Goal: Information Seeking & Learning: Learn about a topic

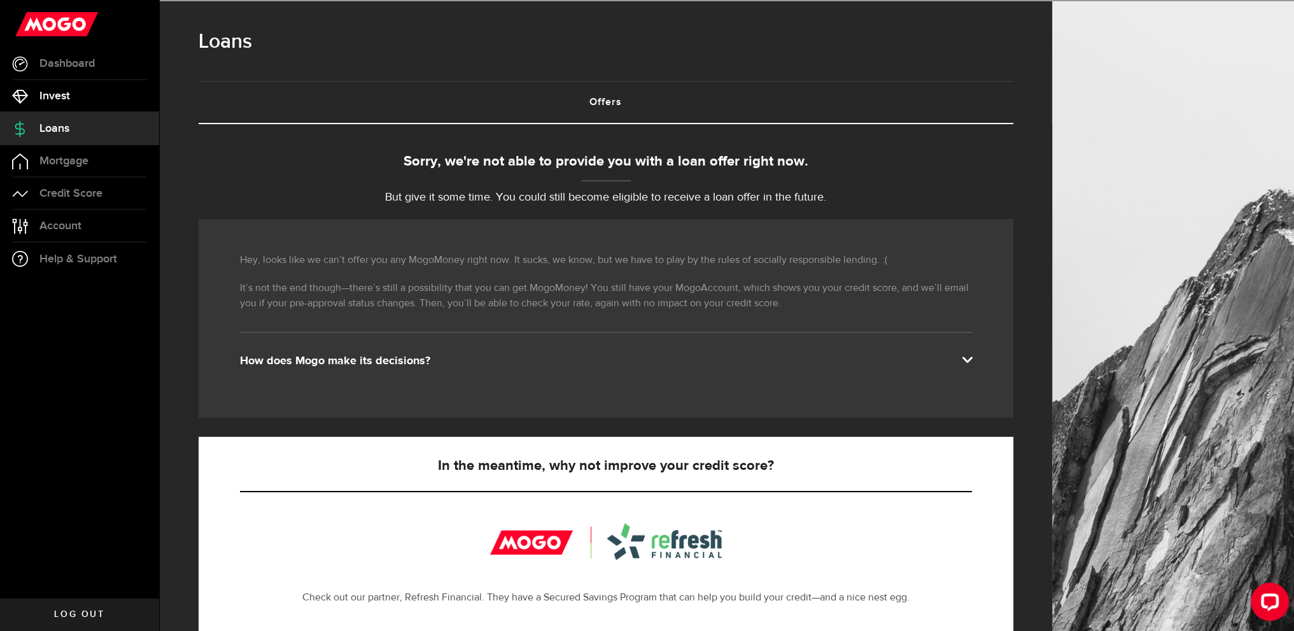
click at [76, 86] on link "Invest" at bounding box center [79, 96] width 159 height 32
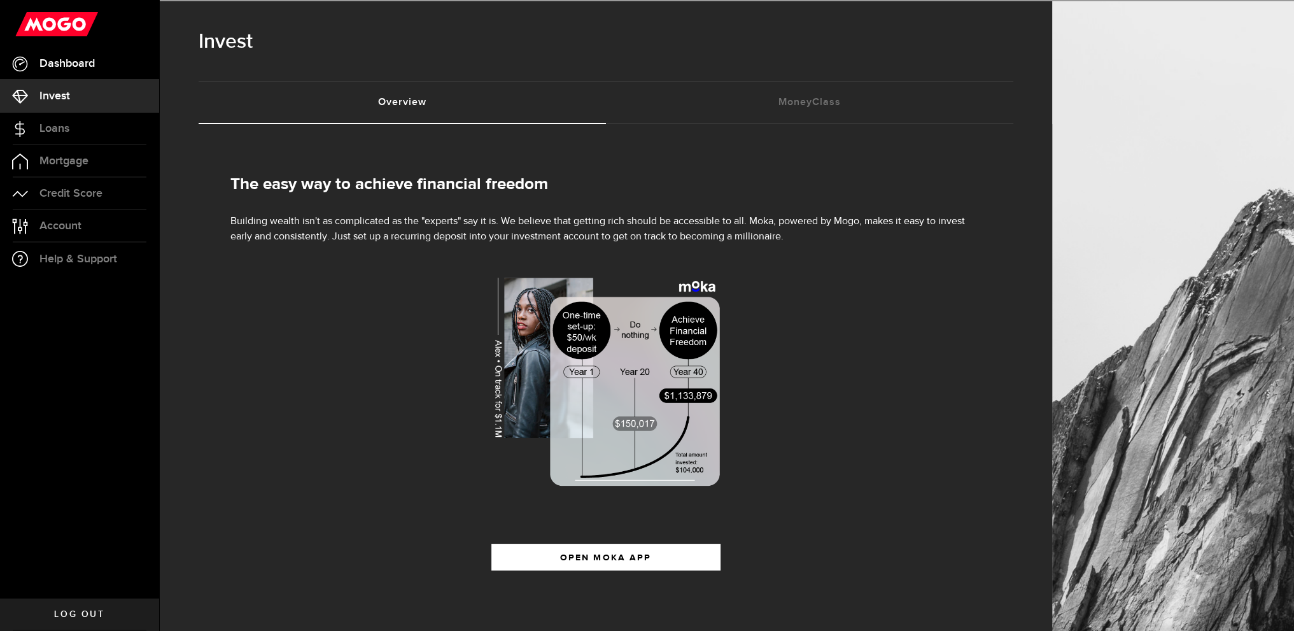
click at [70, 66] on span "Dashboard" at bounding box center [66, 63] width 55 height 11
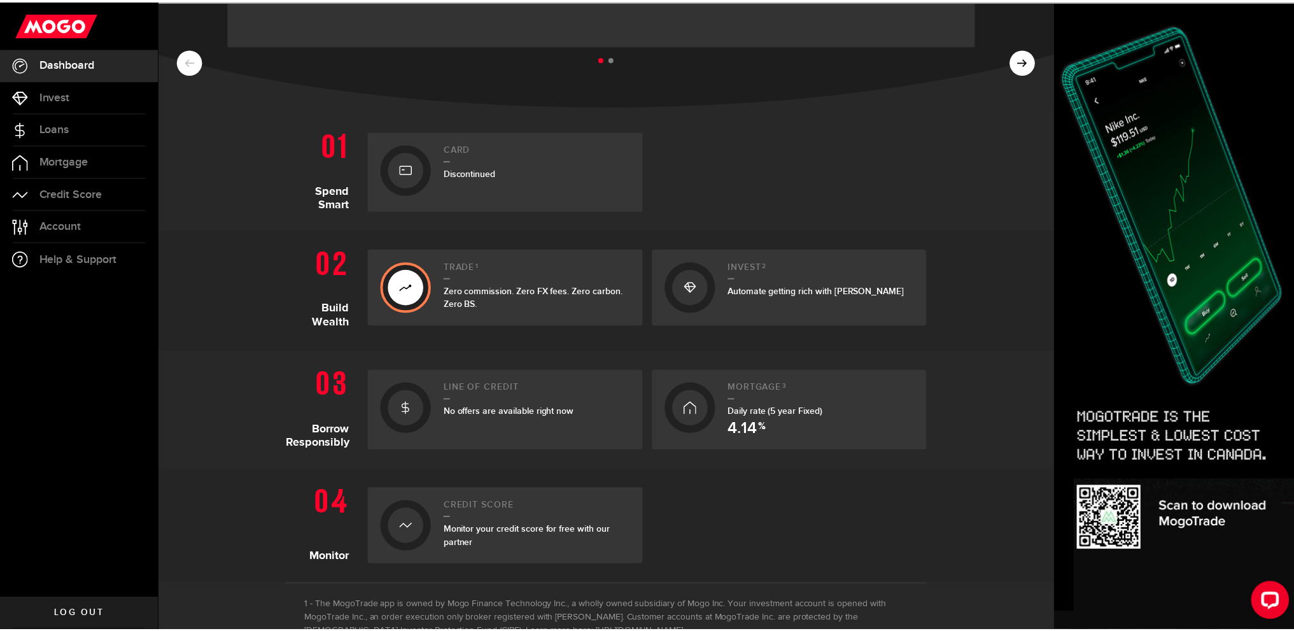
scroll to position [178, 0]
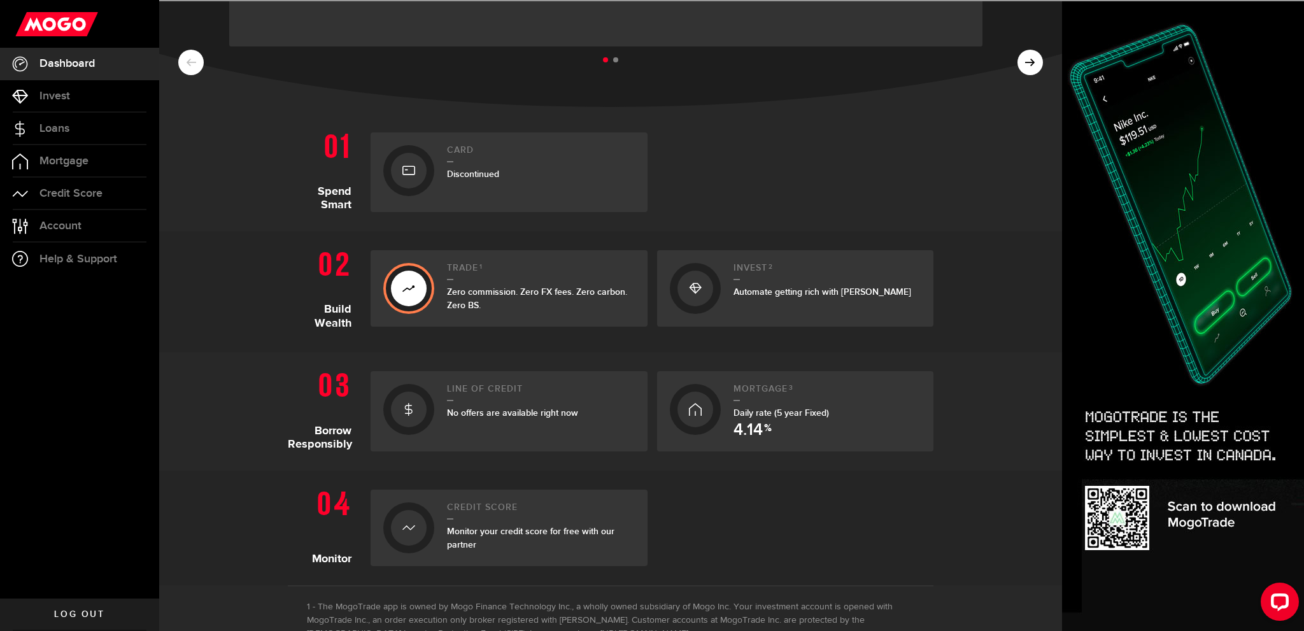
click at [798, 293] on span "Automate getting rich with [PERSON_NAME]" at bounding box center [822, 291] width 178 height 11
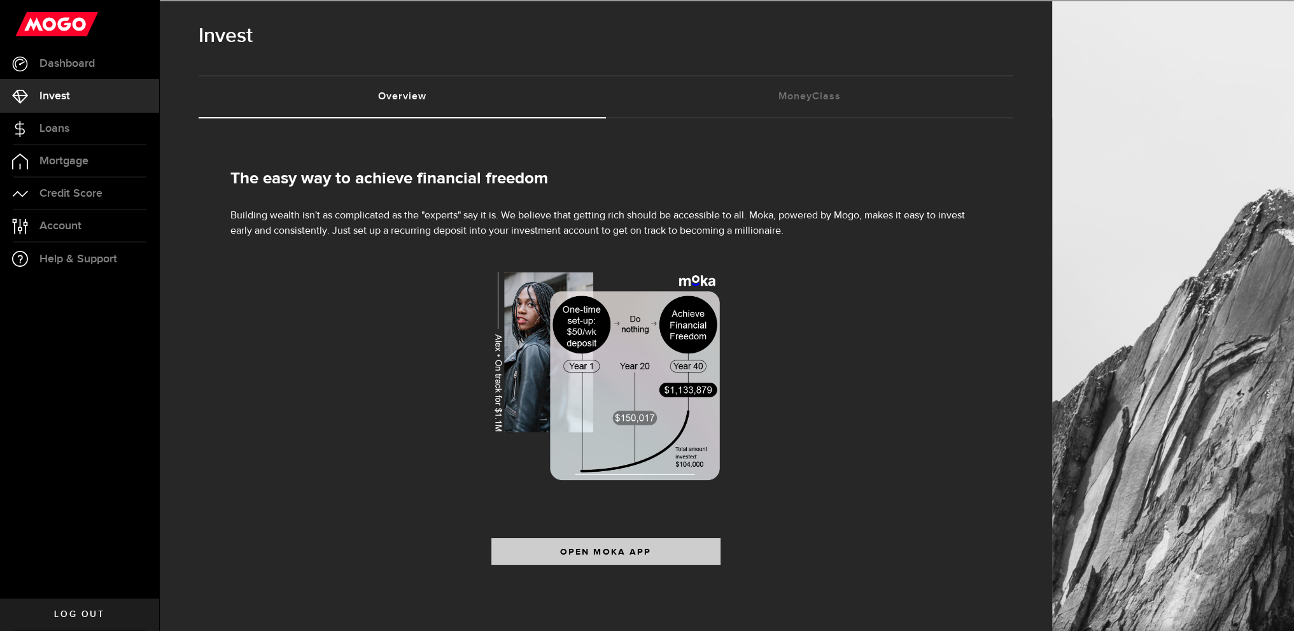
scroll to position [9, 0]
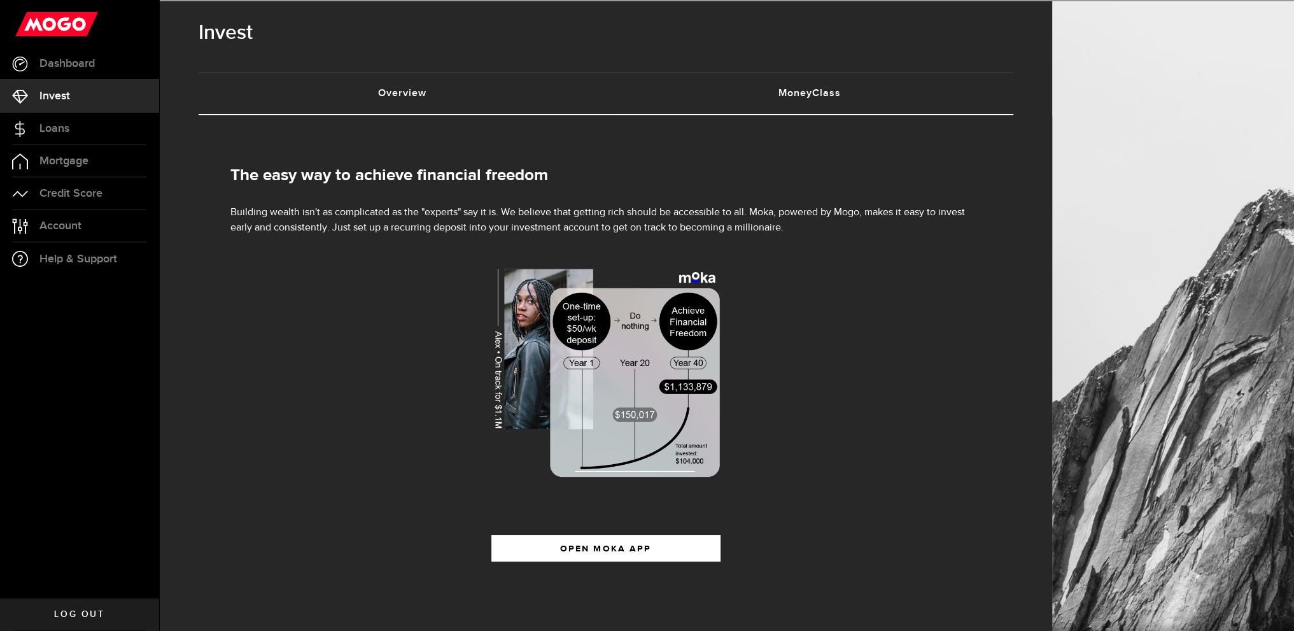
click at [788, 111] on link "MoneyClass (requires attention)" at bounding box center [809, 93] width 407 height 41
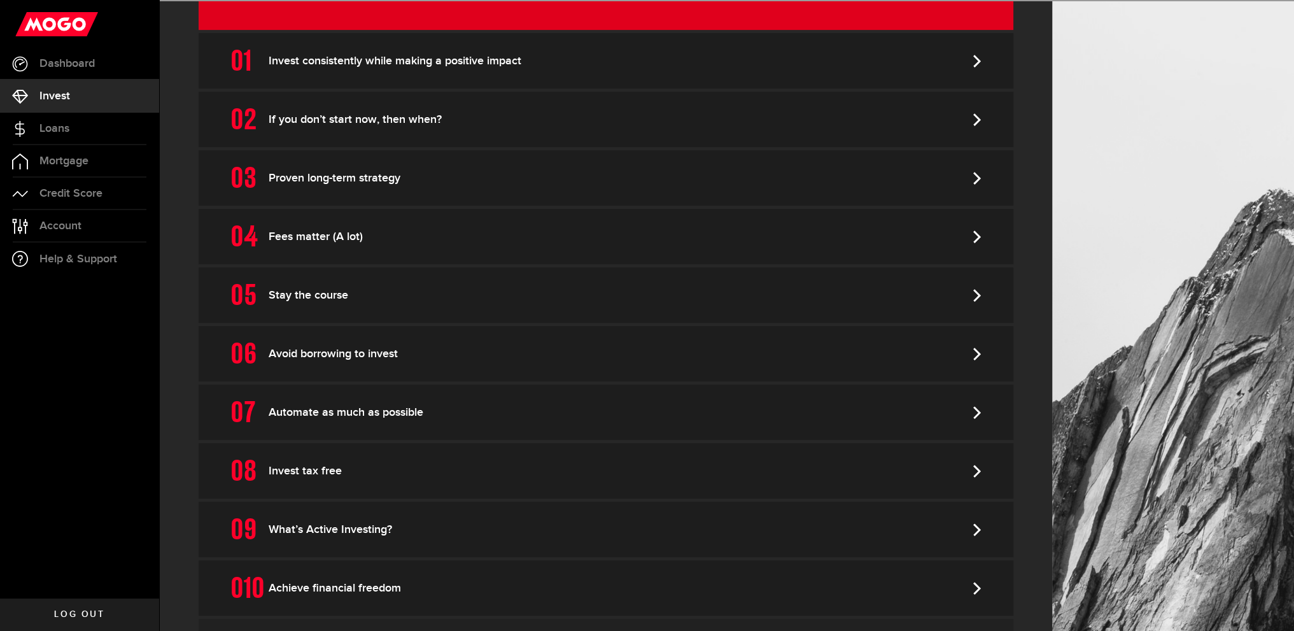
scroll to position [328, 0]
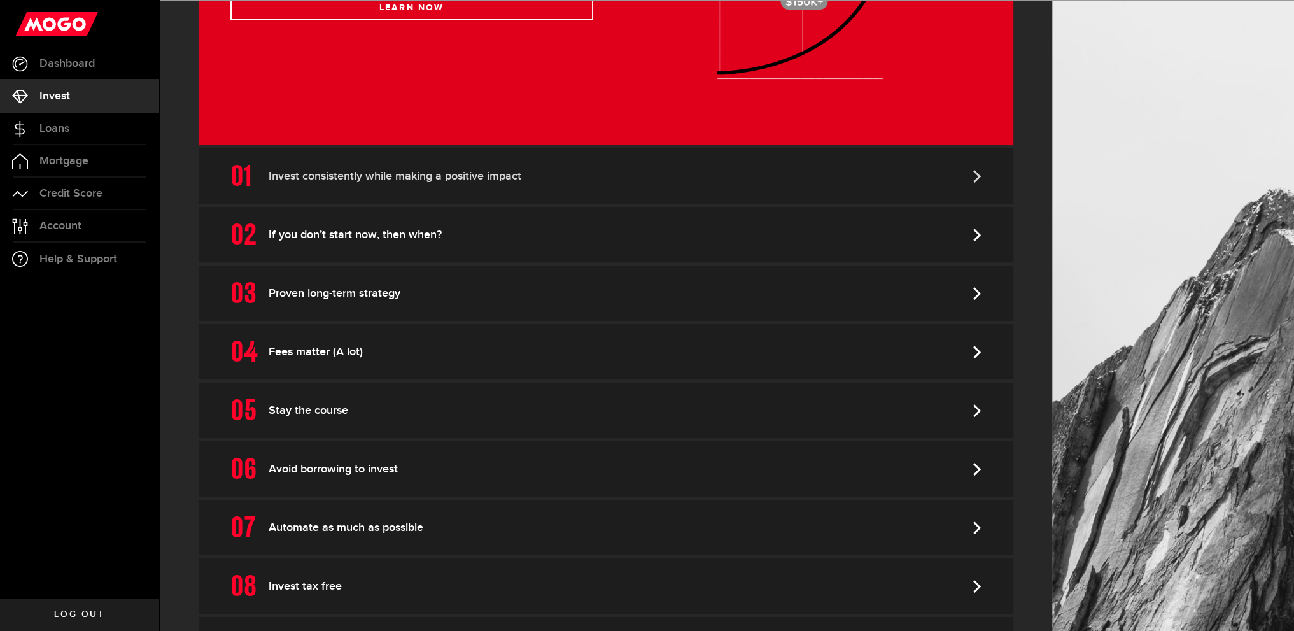
click at [296, 185] on link "Invest consistently while making a positive impact" at bounding box center [606, 175] width 815 height 55
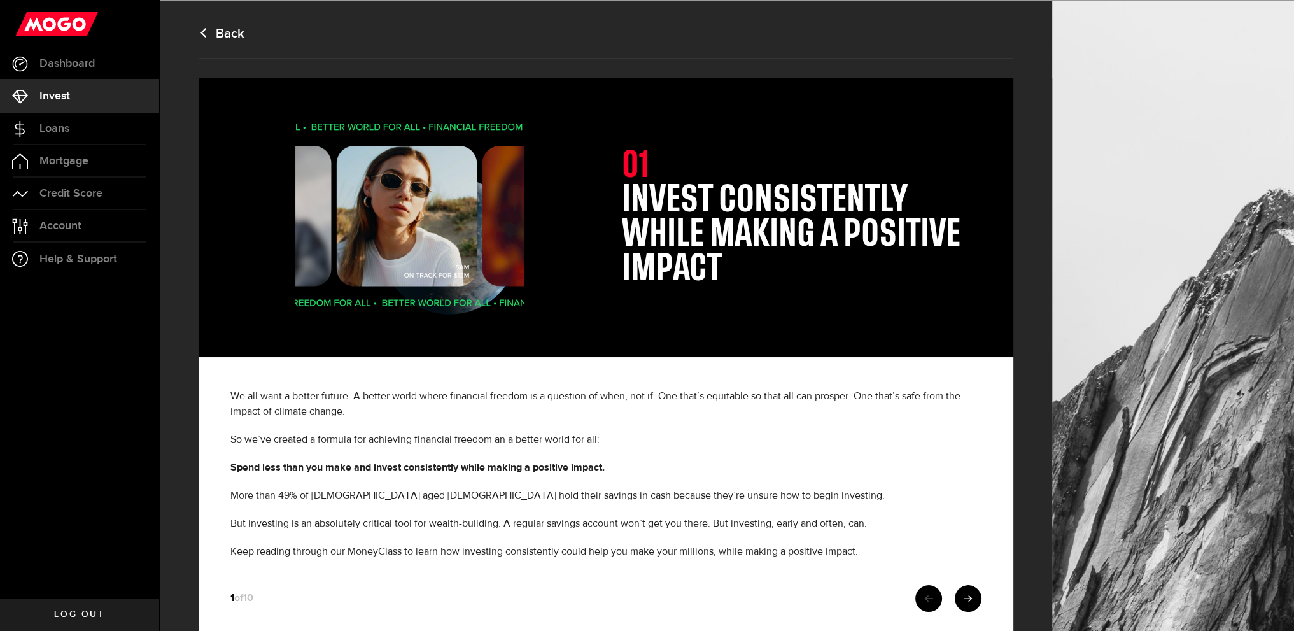
click at [206, 33] on use at bounding box center [204, 33] width 6 height 10
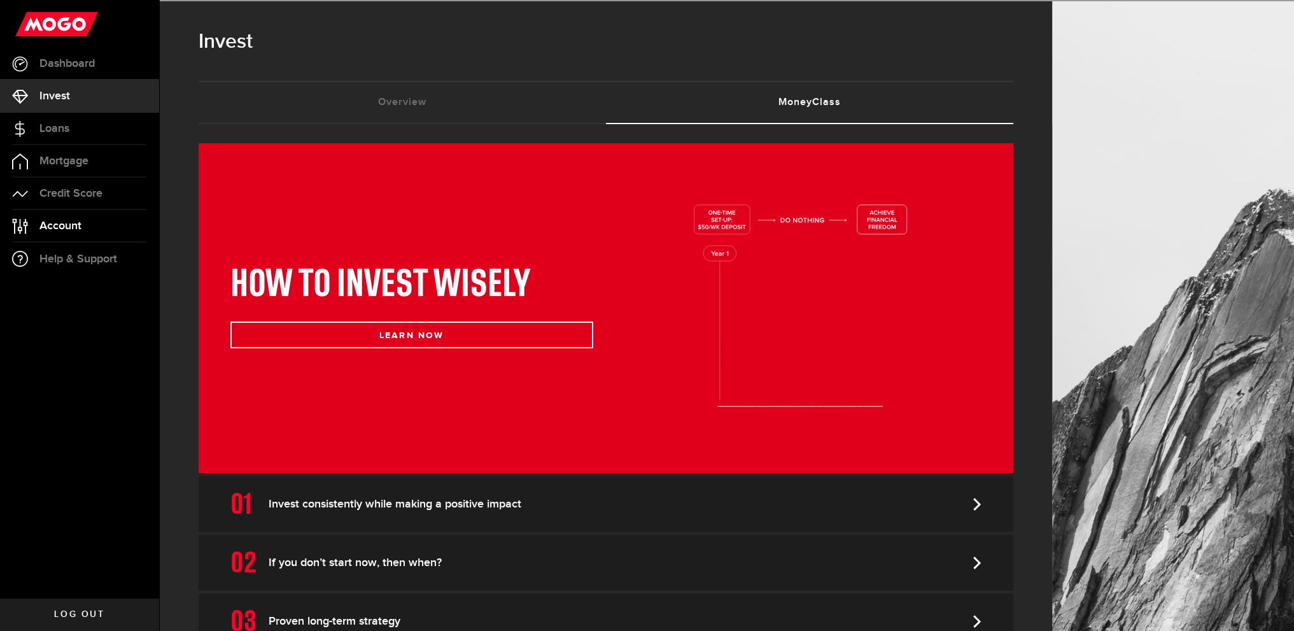
click at [64, 228] on span "Account" at bounding box center [60, 225] width 42 height 11
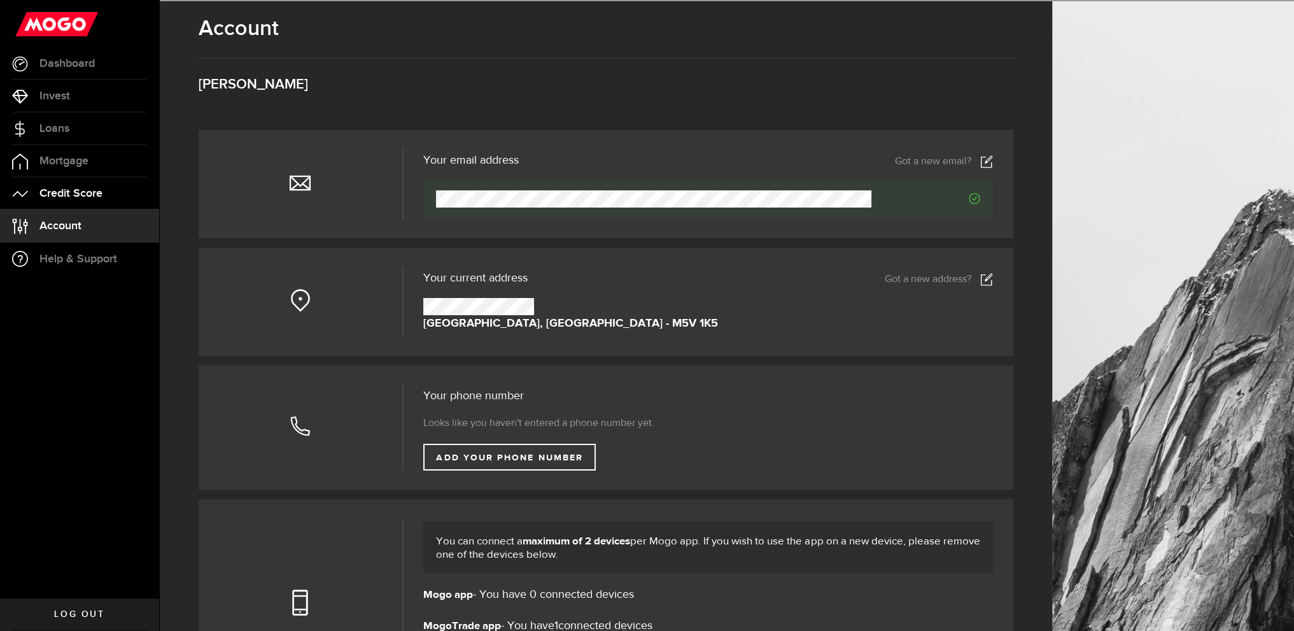
click at [96, 196] on span "Credit Score" at bounding box center [70, 193] width 63 height 11
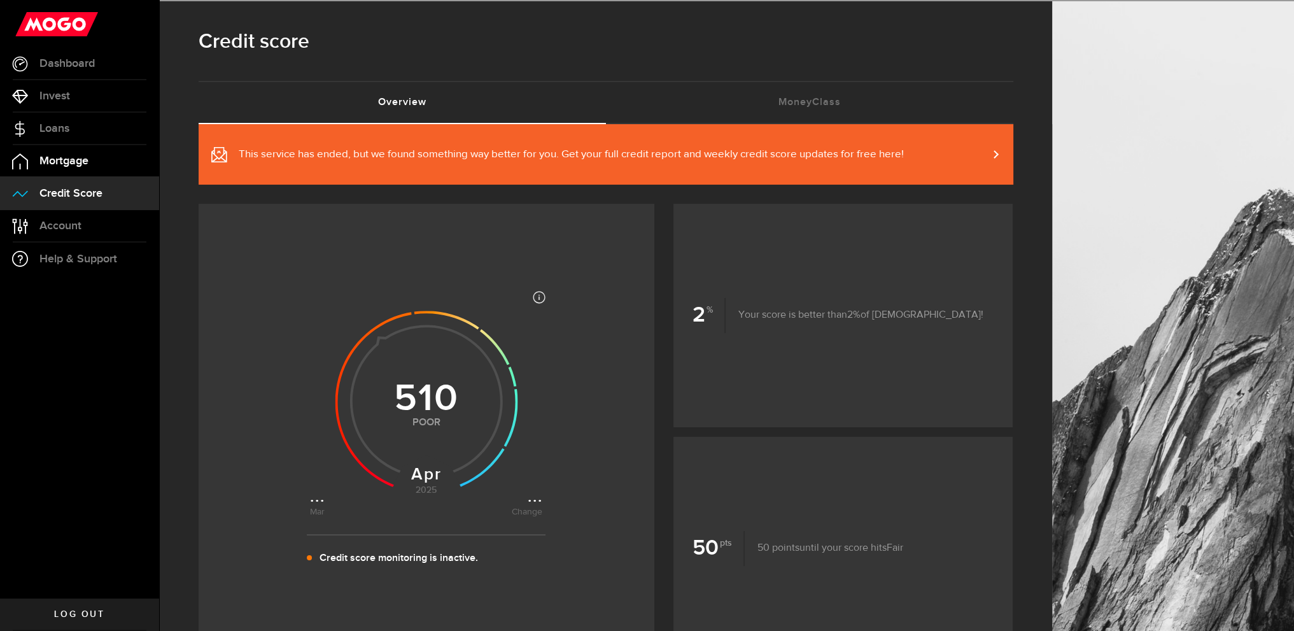
click at [90, 163] on link "Mortgage" at bounding box center [79, 161] width 159 height 32
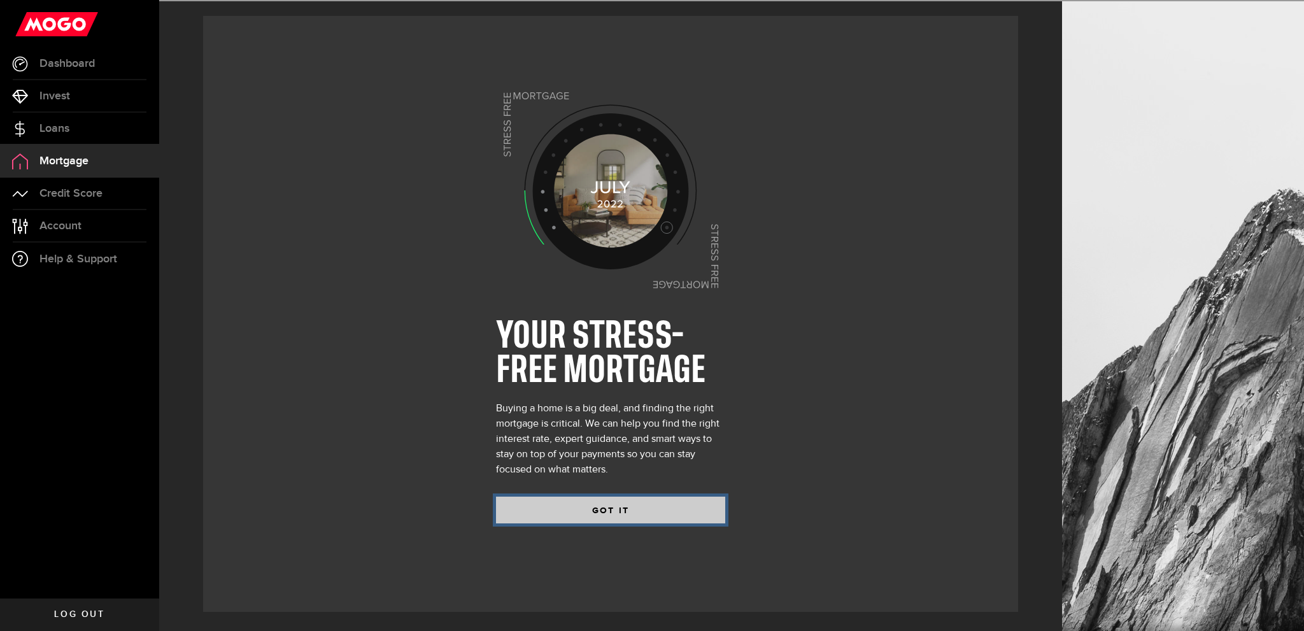
click at [559, 518] on button "GOT IT" at bounding box center [610, 510] width 229 height 27
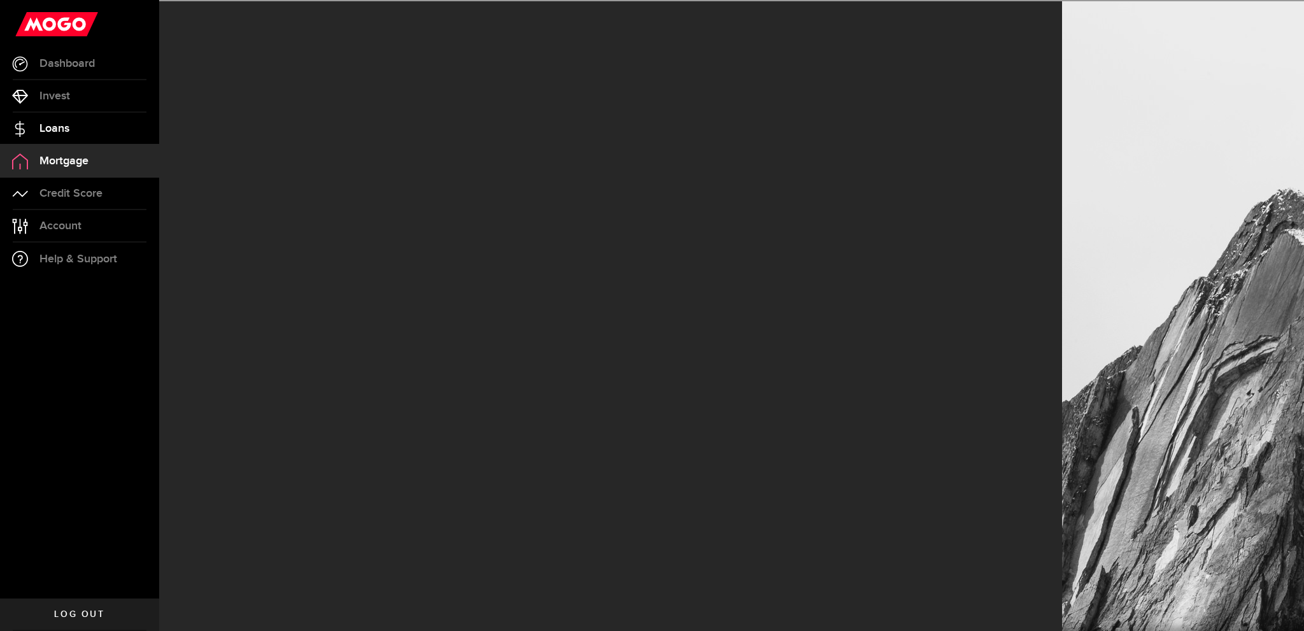
select select "3knYdhfXw4iYoq2m0WGQES"
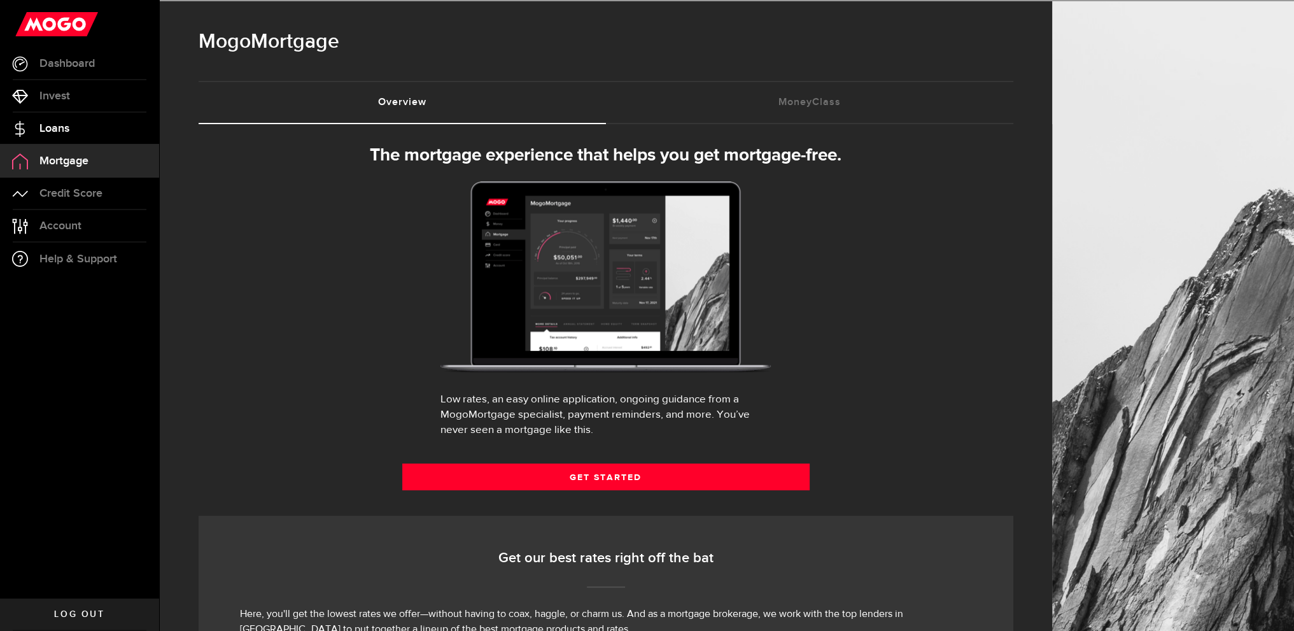
click at [61, 132] on span "Loans" at bounding box center [54, 128] width 30 height 11
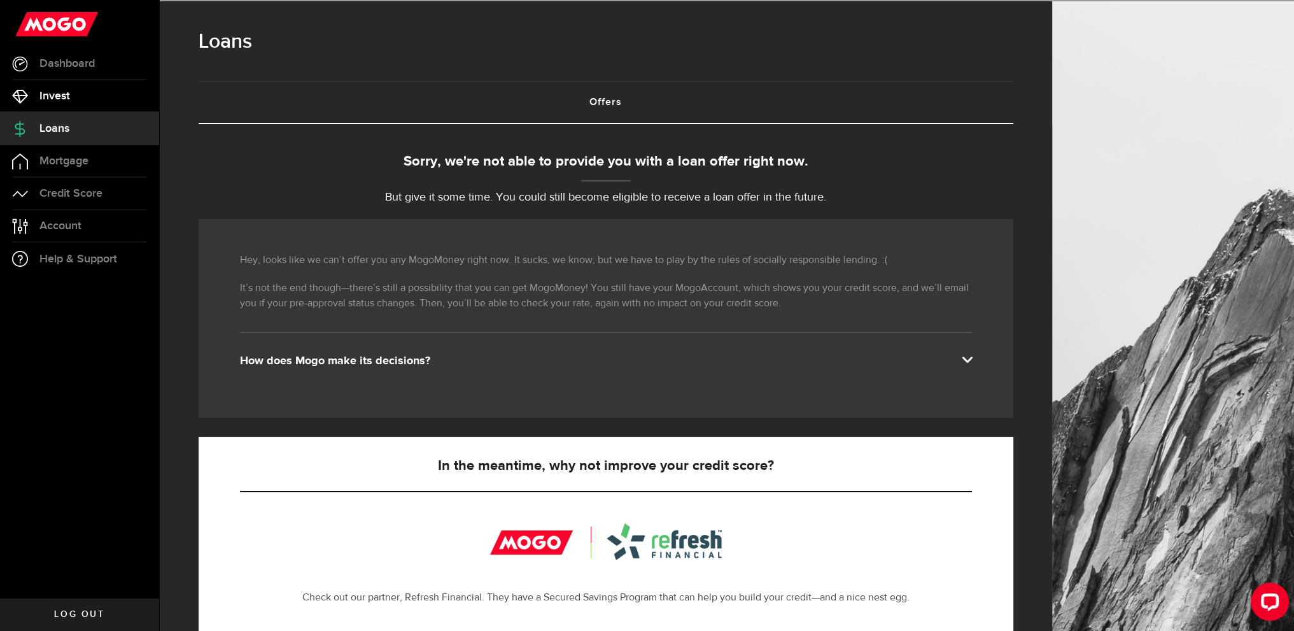
click at [64, 102] on link "Invest" at bounding box center [79, 96] width 159 height 32
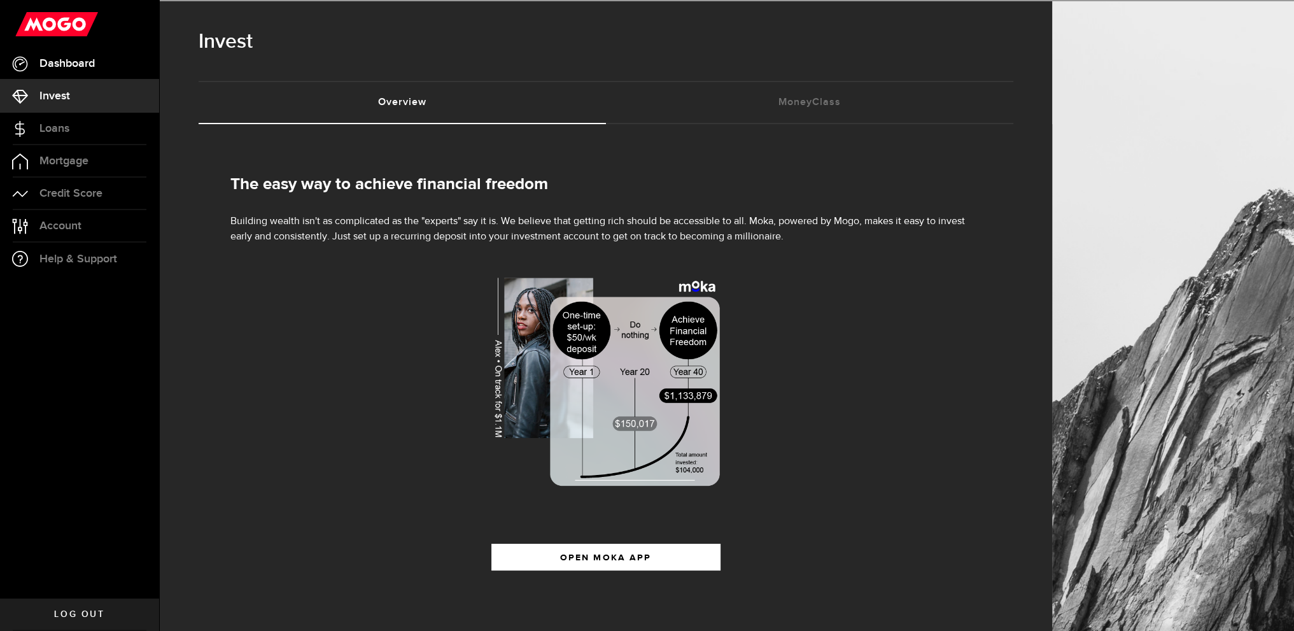
click at [63, 71] on link "Dashboard" at bounding box center [79, 64] width 159 height 32
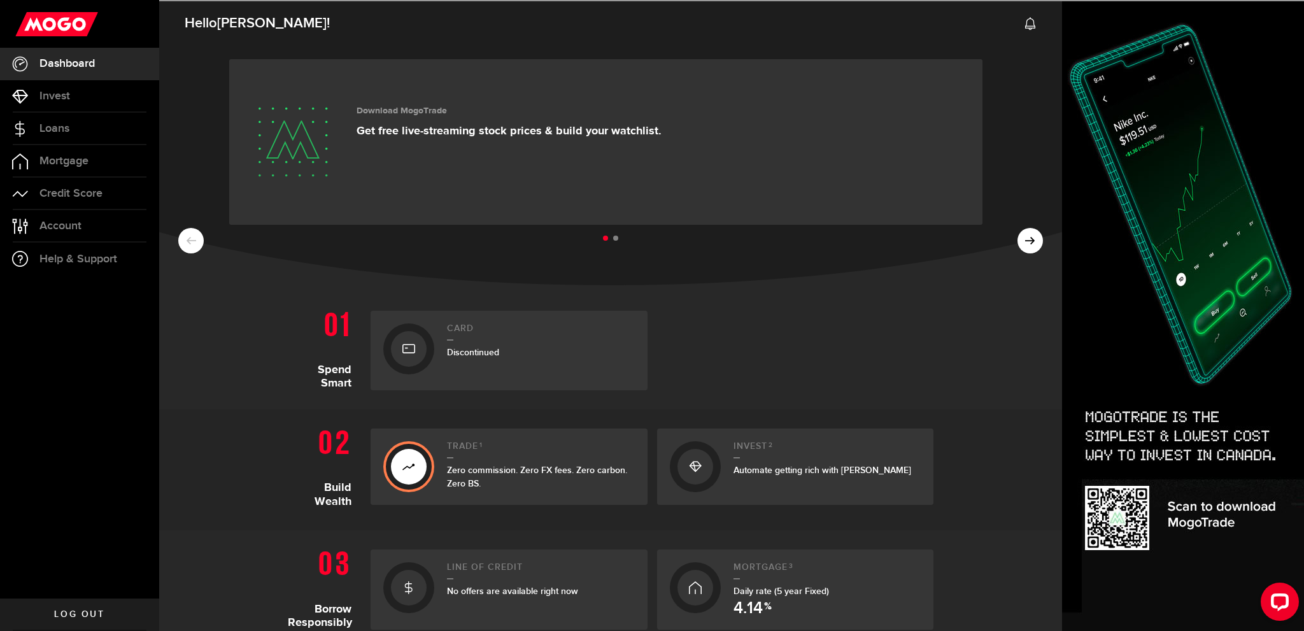
click at [1024, 243] on ul at bounding box center [610, 238] width 864 height 17
click at [1015, 241] on ul at bounding box center [610, 238] width 864 height 17
click at [200, 243] on ul at bounding box center [610, 238] width 864 height 17
click at [74, 220] on span "Account" at bounding box center [60, 225] width 42 height 11
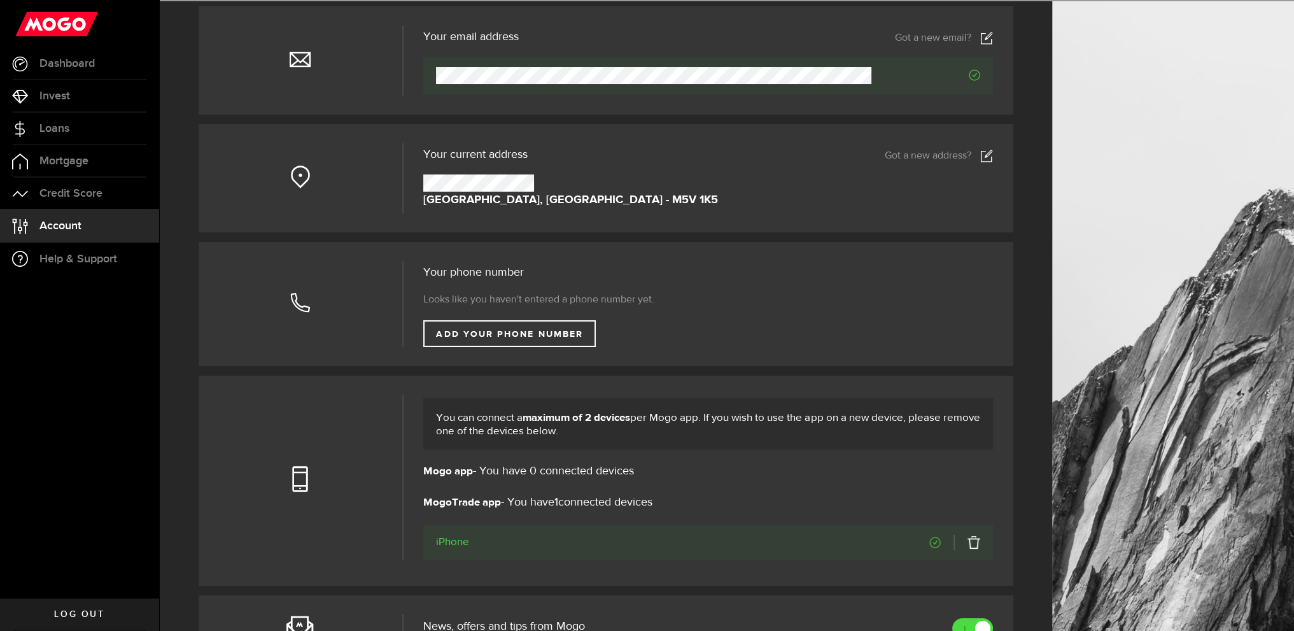
scroll to position [122, 0]
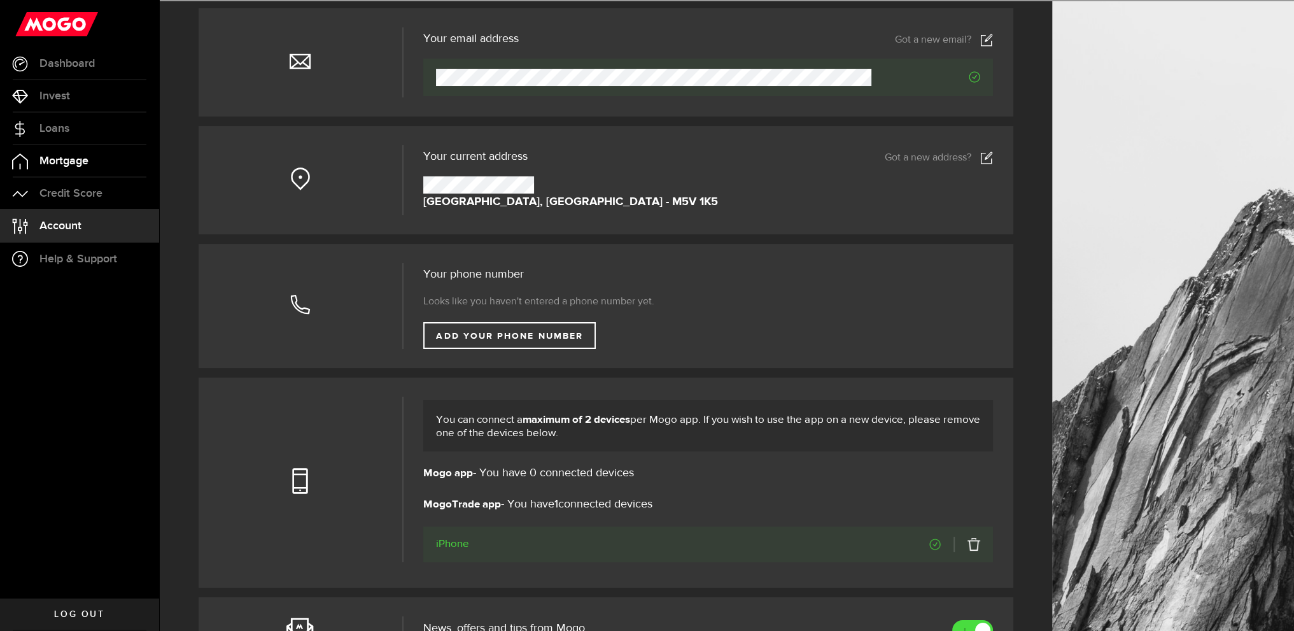
click at [81, 167] on span "Mortgage" at bounding box center [63, 160] width 49 height 11
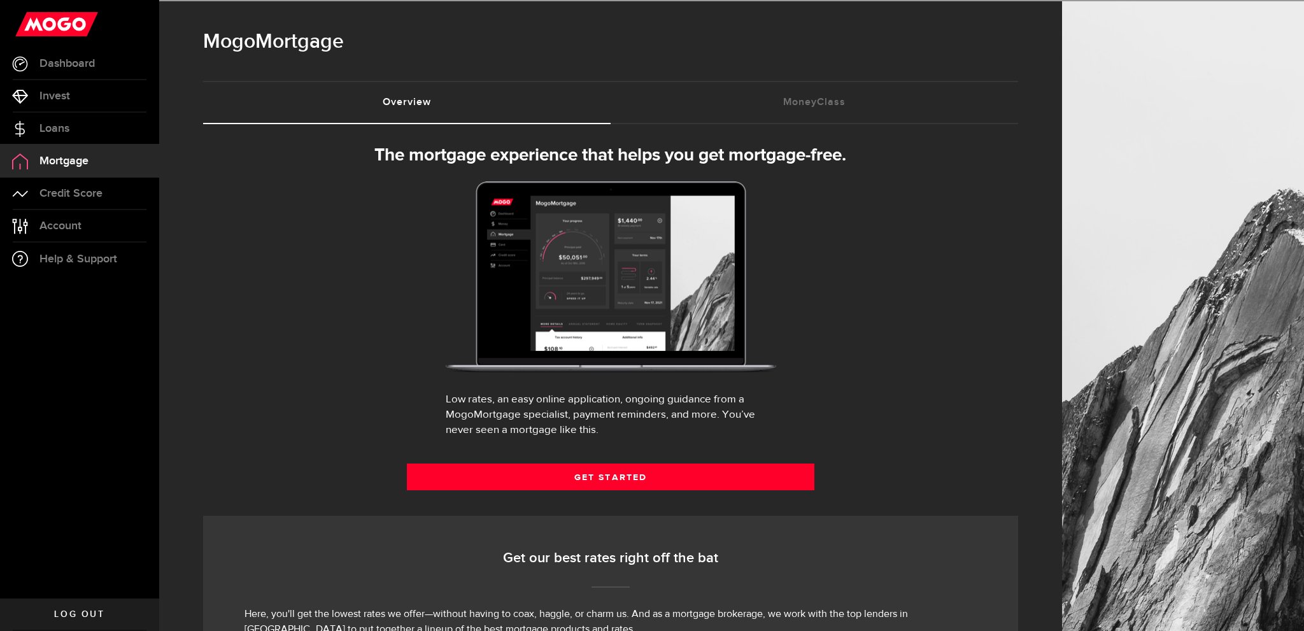
select select "3knYdhfXw4iYoq2m0WGQES"
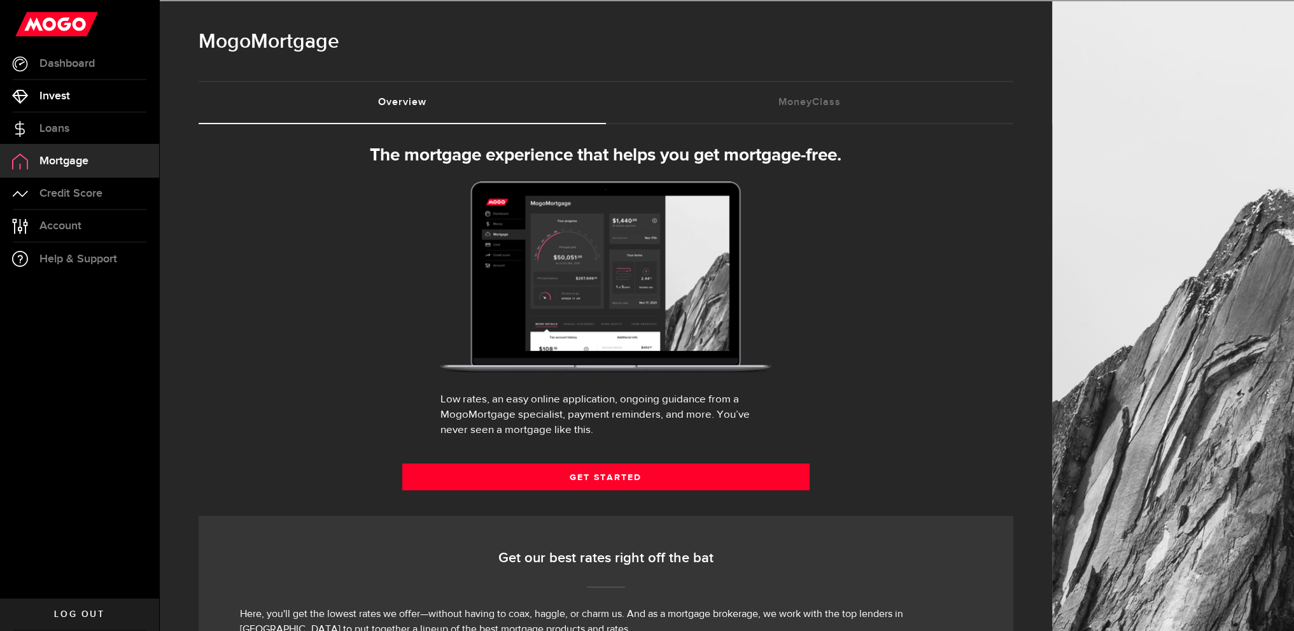
click at [74, 99] on link "Invest" at bounding box center [79, 96] width 159 height 32
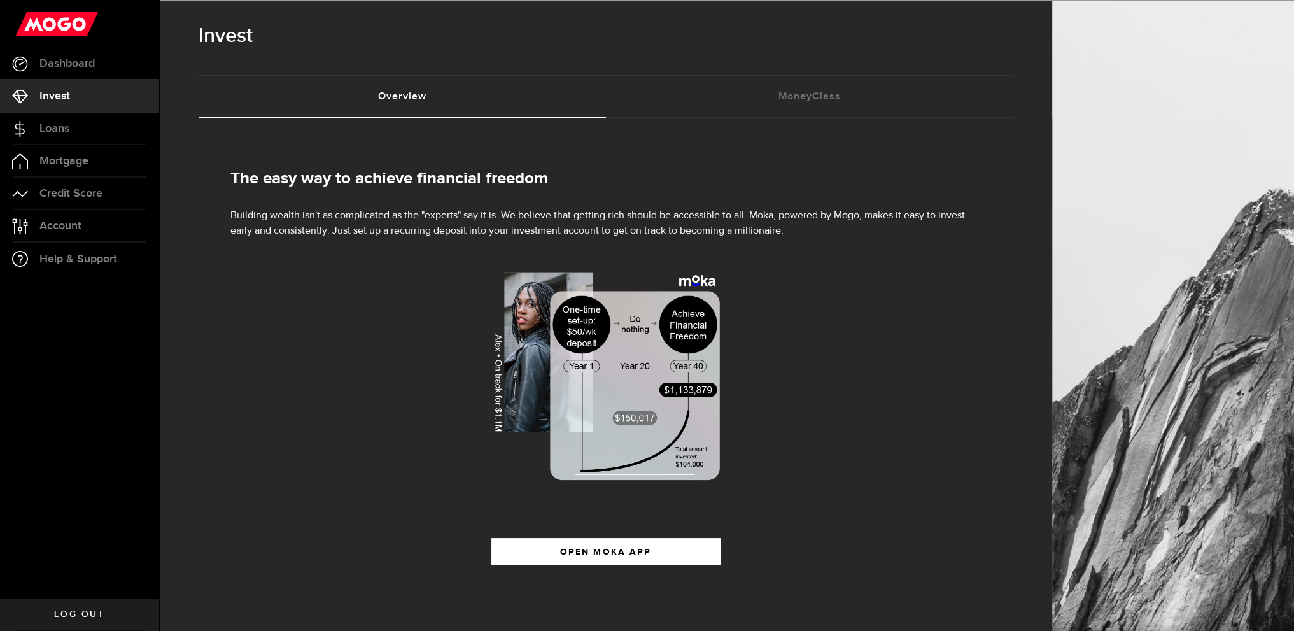
scroll to position [9, 0]
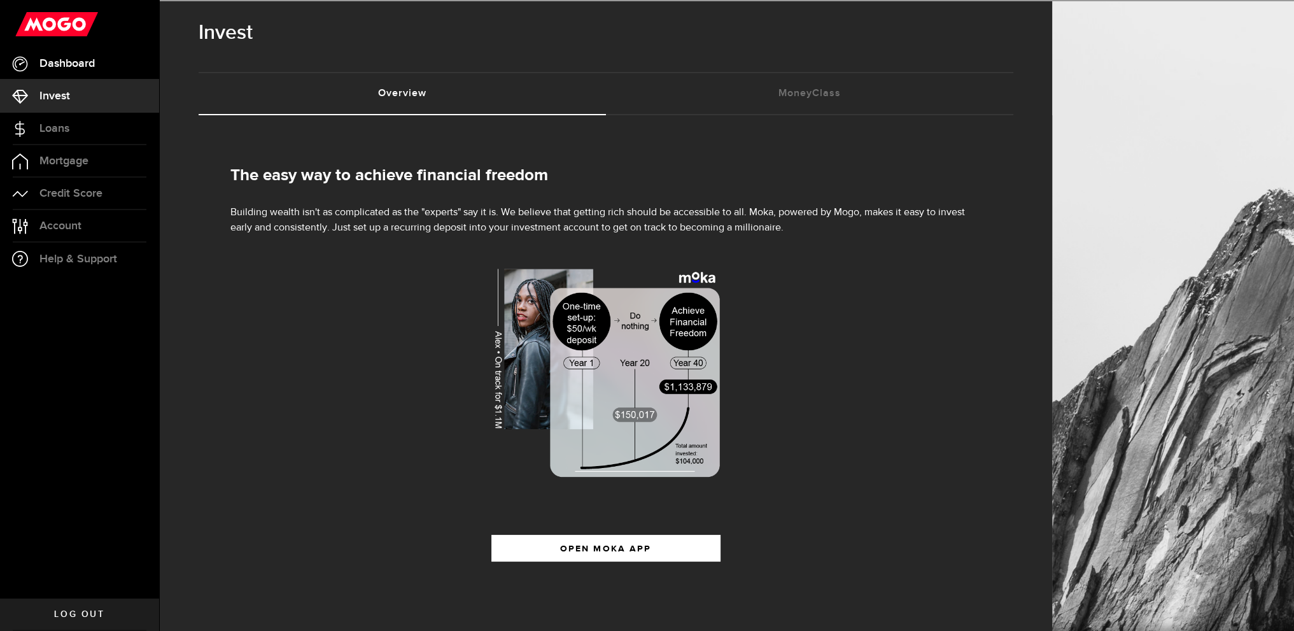
click at [50, 68] on span "Dashboard" at bounding box center [66, 63] width 55 height 11
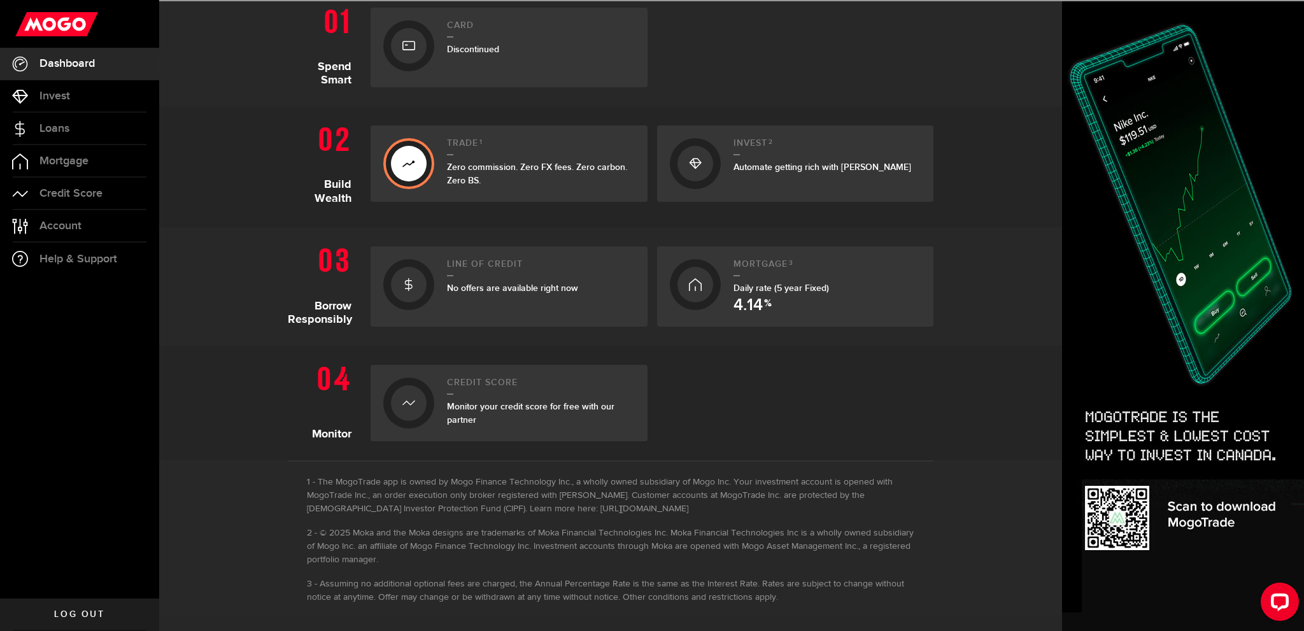
scroll to position [306, 0]
click at [758, 282] on span "Daily rate (5 year Fixed) 4.14 %" at bounding box center [780, 285] width 95 height 11
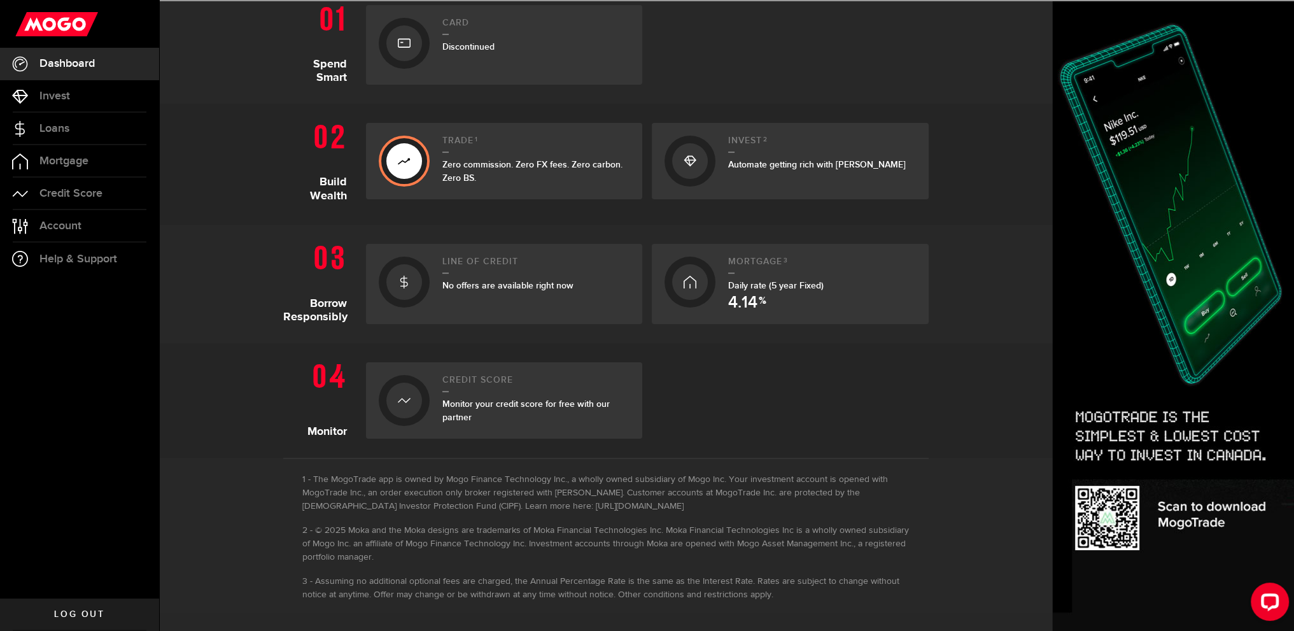
select select "3knYdhfXw4iYoq2m0WGQES"
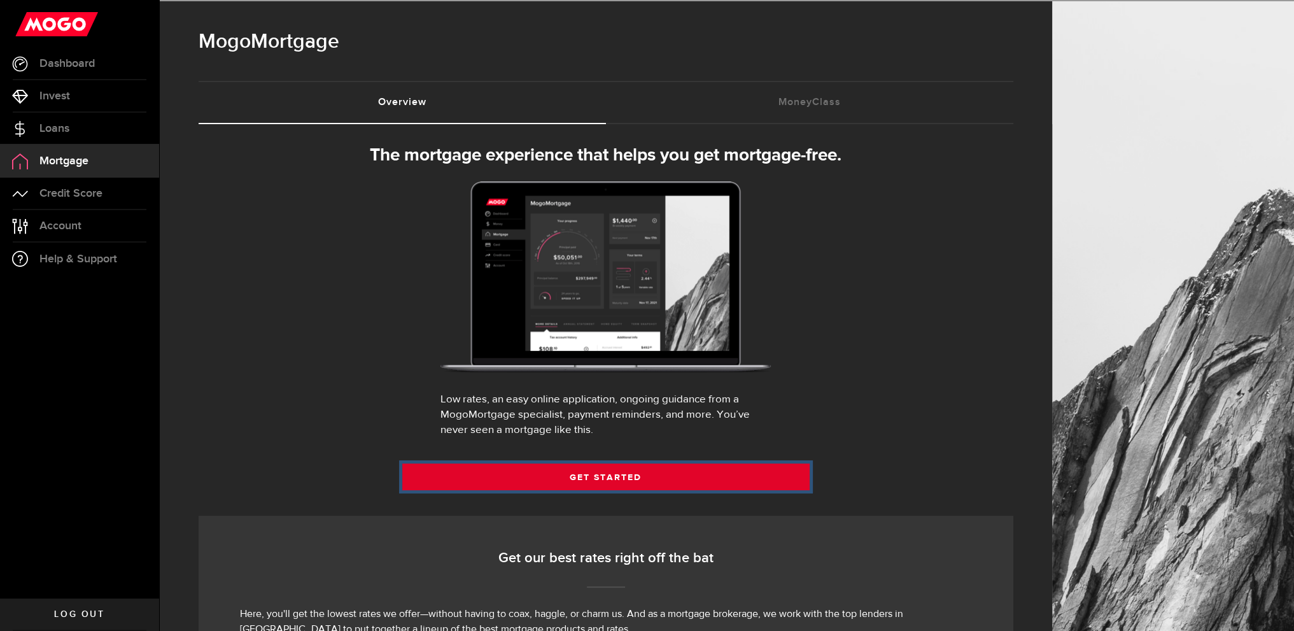
click at [568, 488] on link "Get Started" at bounding box center [605, 476] width 407 height 27
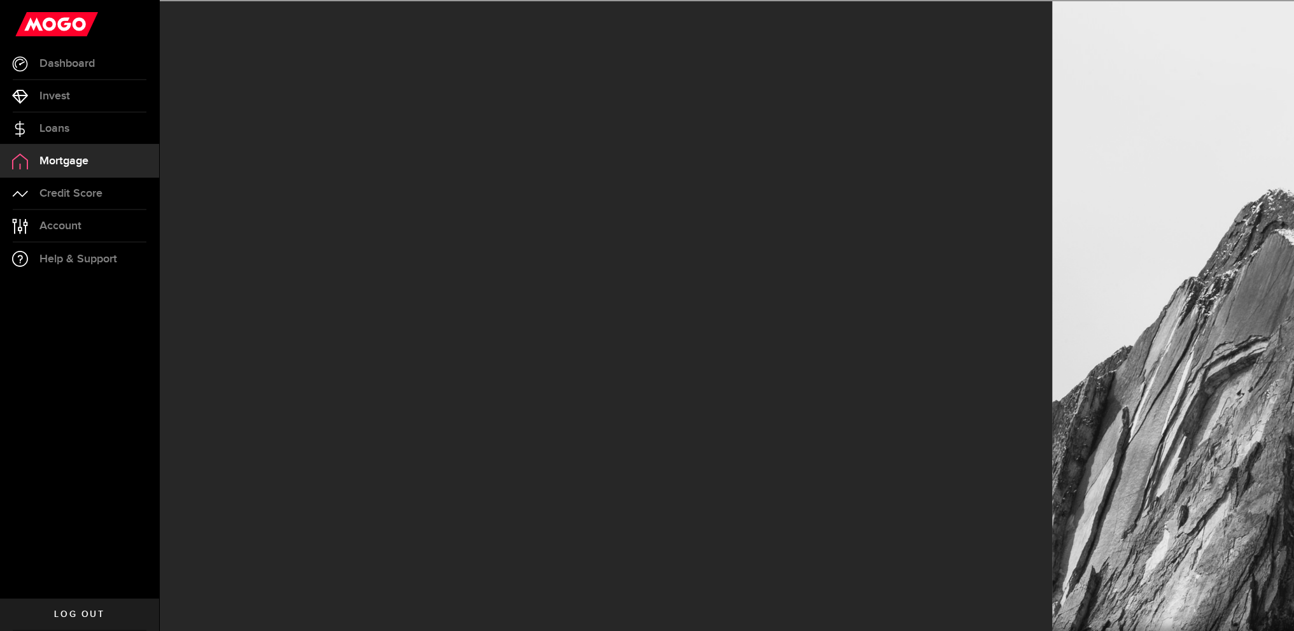
select select "3knYdhfXw4iYoq2m0WGQES"
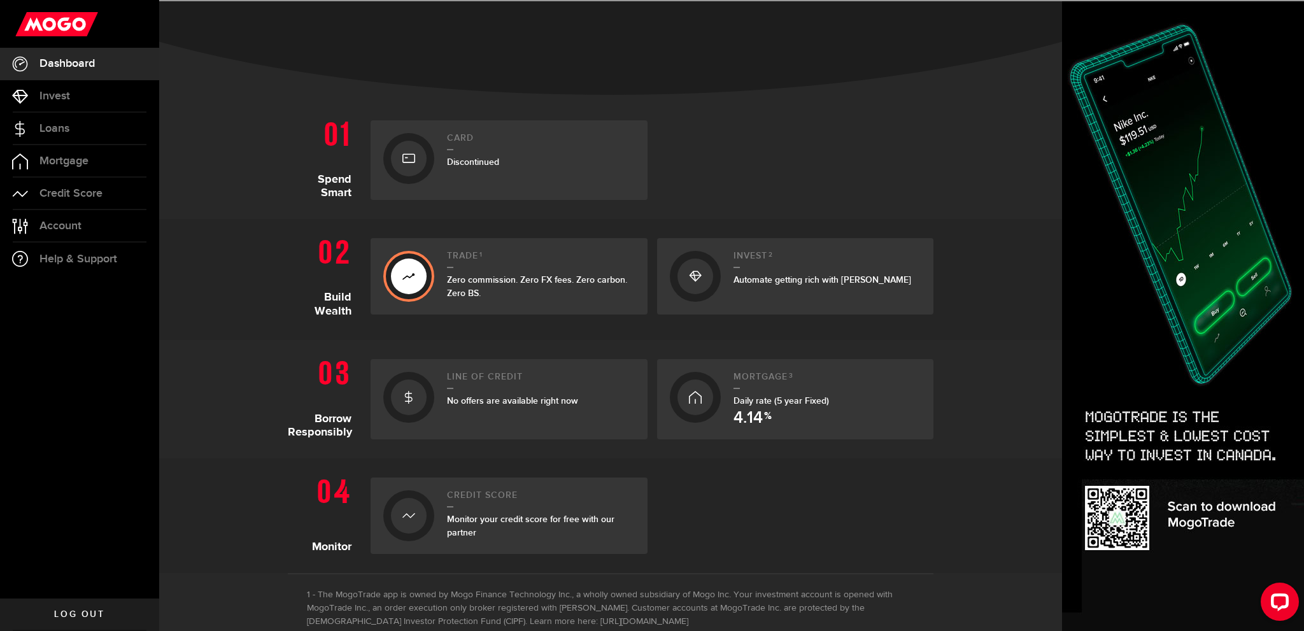
scroll to position [191, 0]
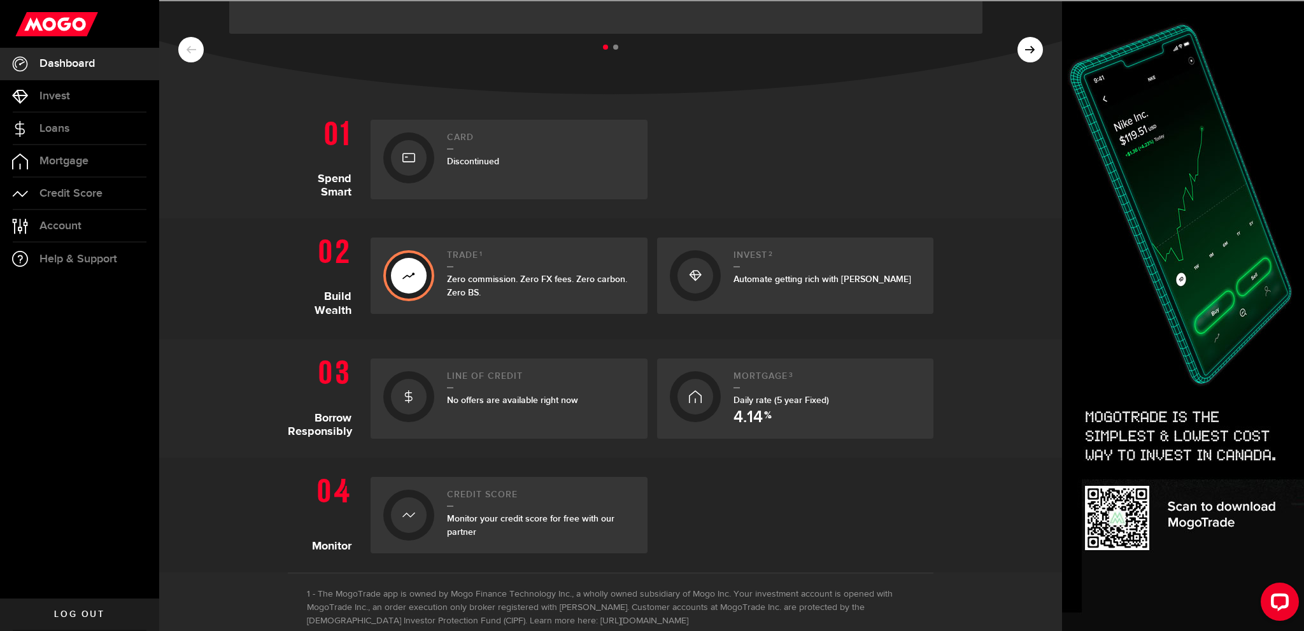
click at [509, 287] on div "Zero commission. Zero FX fees. Zero carbon. Zero BS." at bounding box center [541, 285] width 188 height 27
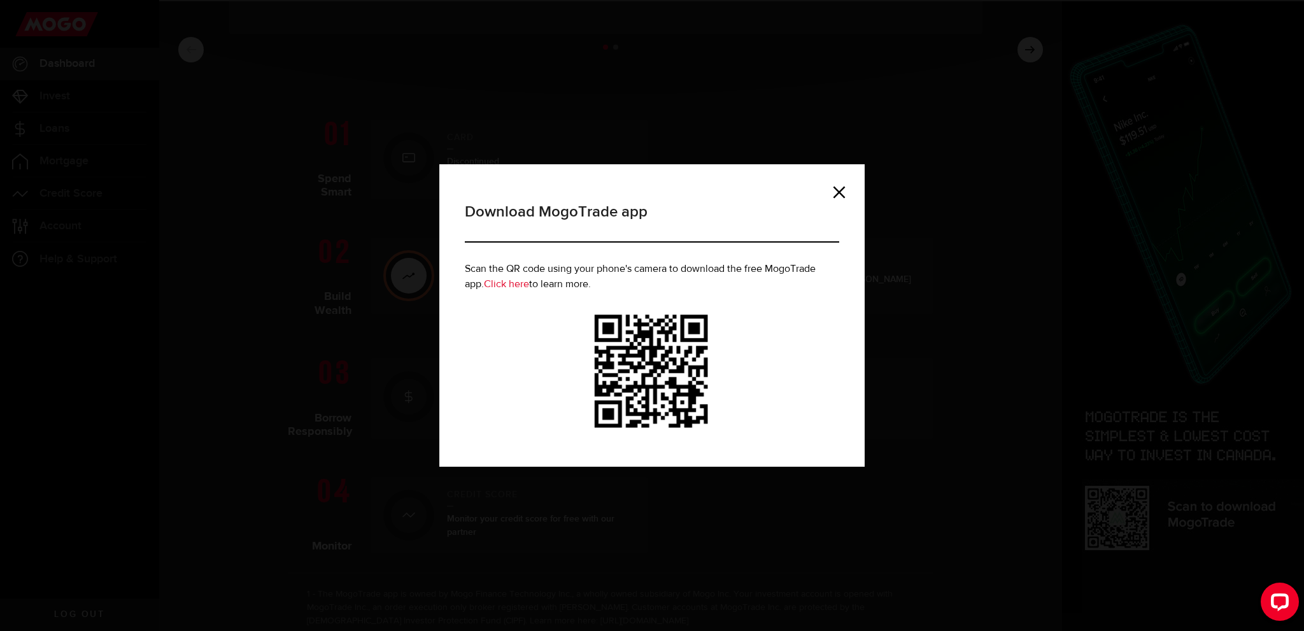
click at [522, 279] on link "Click here" at bounding box center [506, 284] width 45 height 10
